Goal: Information Seeking & Learning: Learn about a topic

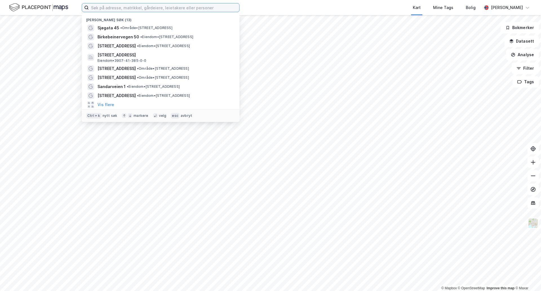
click at [219, 10] on input at bounding box center [164, 7] width 151 height 8
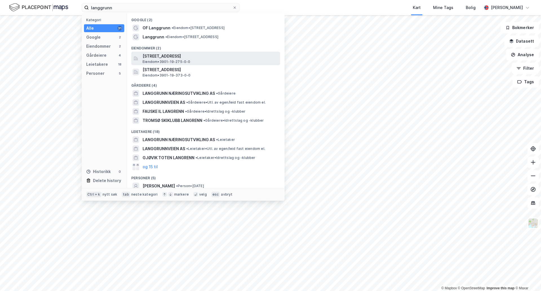
click at [191, 64] on div "[STREET_ADDRESS], HORTEN Eiendom • 3901-19-275-0-0" at bounding box center [211, 58] width 136 height 11
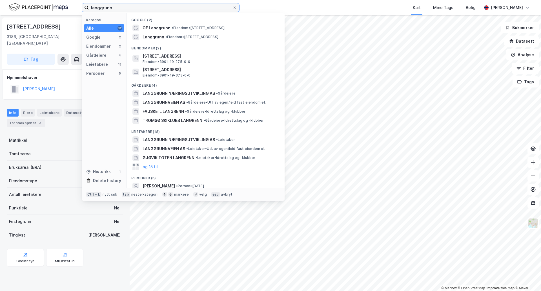
click at [154, 5] on input "langgrunn" at bounding box center [161, 7] width 144 height 8
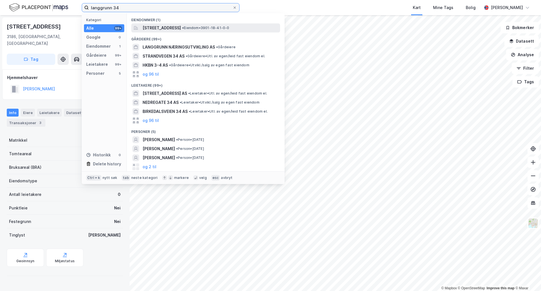
type input "langgrunn 34"
click at [167, 30] on span "[STREET_ADDRESS]" at bounding box center [162, 28] width 38 height 7
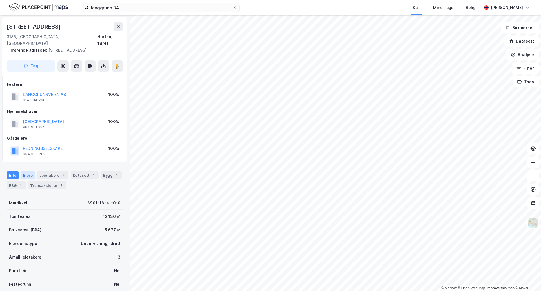
click at [29, 174] on div "Eiere" at bounding box center [28, 175] width 14 height 8
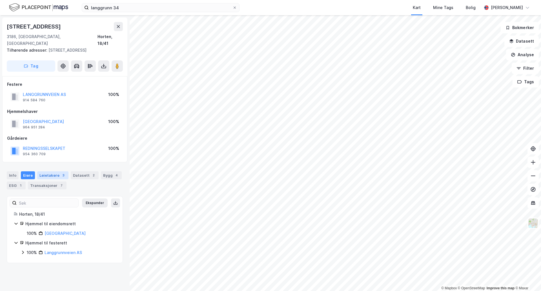
click at [44, 176] on div "Leietakere 3" at bounding box center [52, 175] width 31 height 8
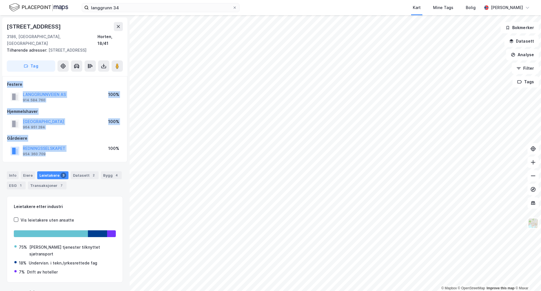
drag, startPoint x: 63, startPoint y: 154, endPoint x: 1, endPoint y: 78, distance: 98.2
click at [1, 78] on div "[STREET_ADDRESS], [GEOGRAPHIC_DATA] Horten, 18/41 Tilhørende adresser: [STREET_…" at bounding box center [65, 152] width 130 height 275
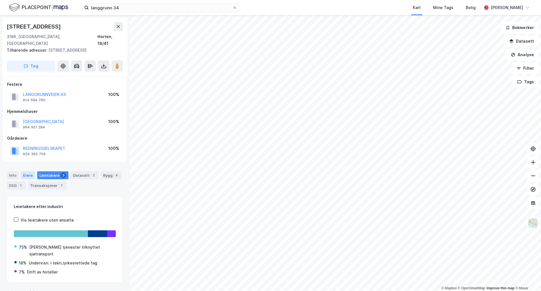
click at [28, 176] on div "Eiere" at bounding box center [28, 175] width 14 height 8
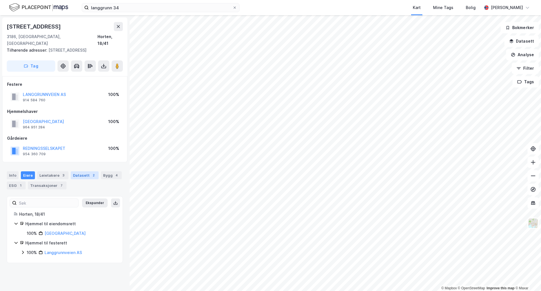
click at [77, 178] on div "Datasett 2" at bounding box center [85, 175] width 28 height 8
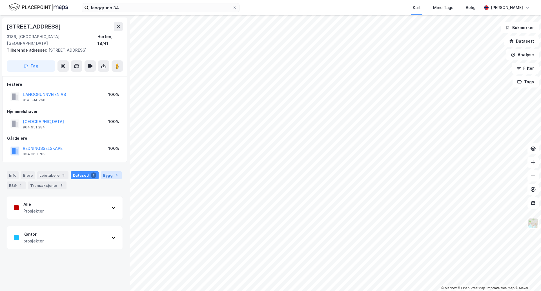
click at [106, 175] on div "Bygg 4" at bounding box center [111, 175] width 21 height 8
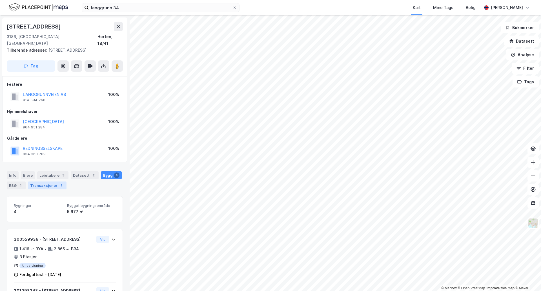
click at [54, 183] on div "Transaksjoner 7" at bounding box center [47, 185] width 39 height 8
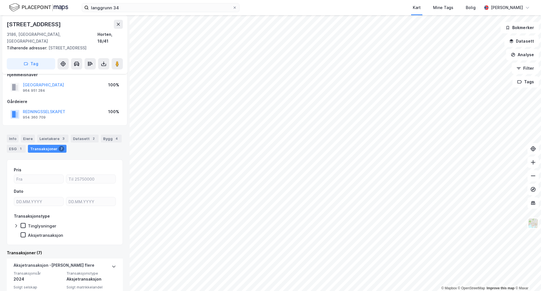
scroll to position [36, 0]
click at [28, 140] on div "Eiere" at bounding box center [28, 140] width 14 height 8
